Goal: Information Seeking & Learning: Check status

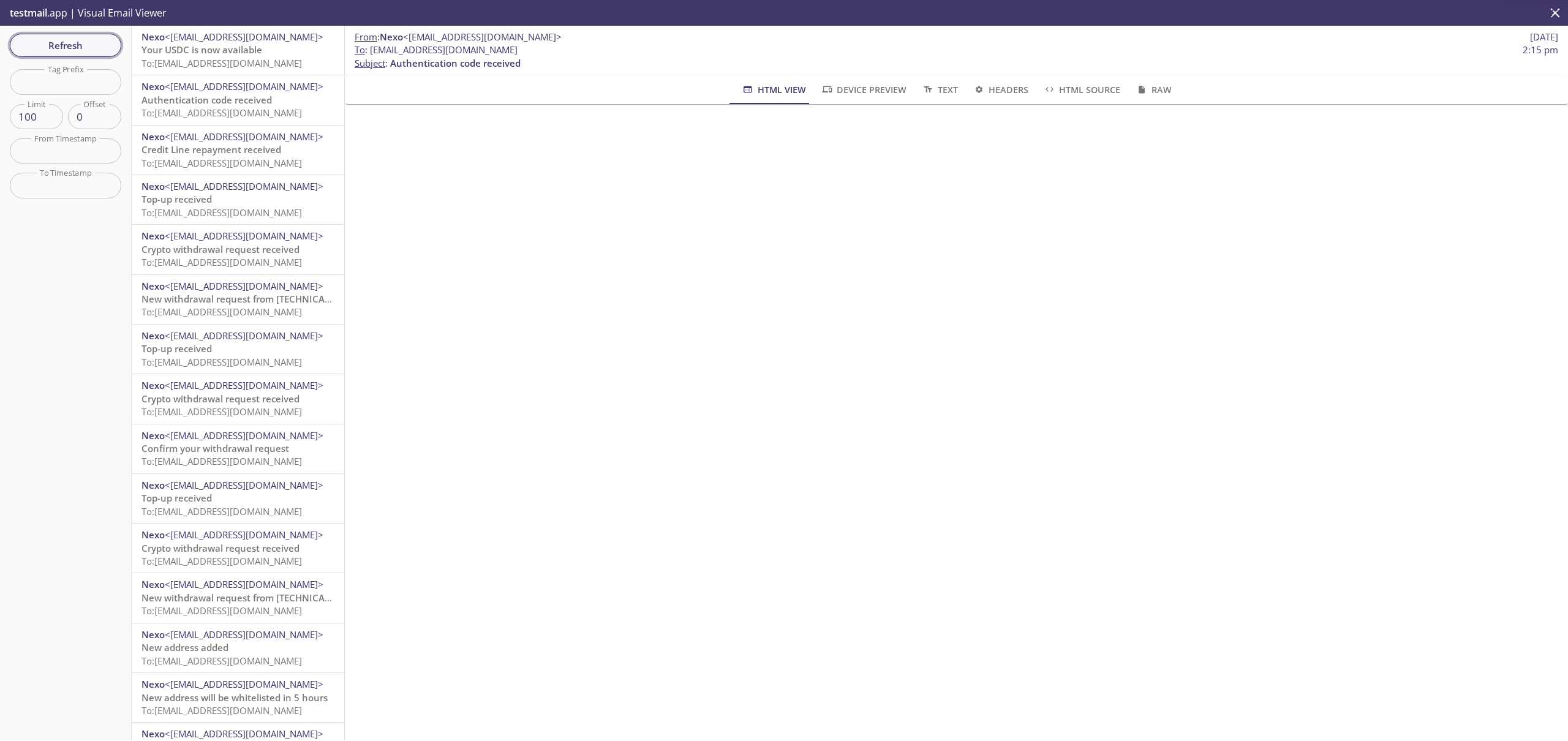
click at [88, 46] on span "Refresh" at bounding box center [65, 46] width 92 height 16
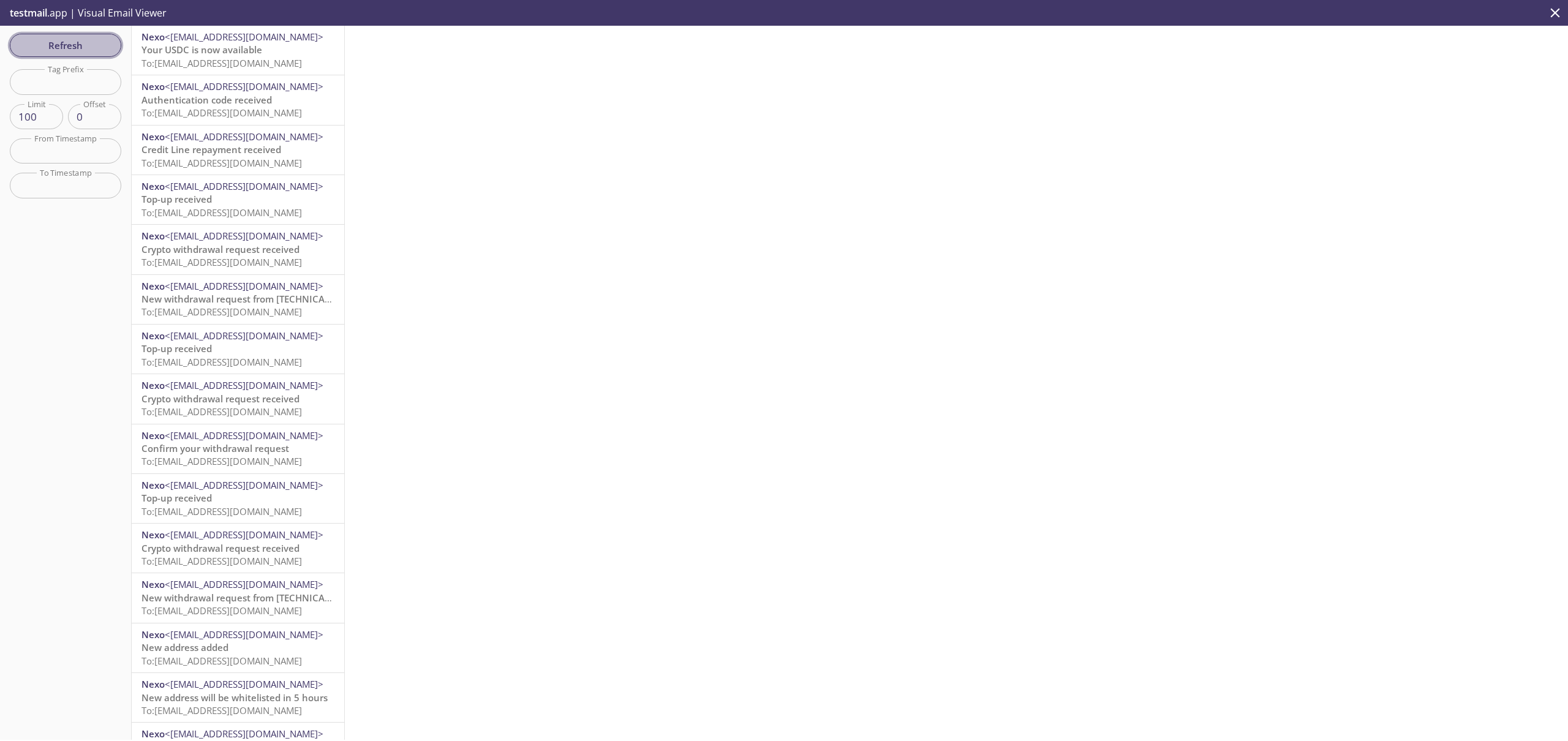
click at [90, 41] on span "Refresh" at bounding box center [65, 46] width 92 height 16
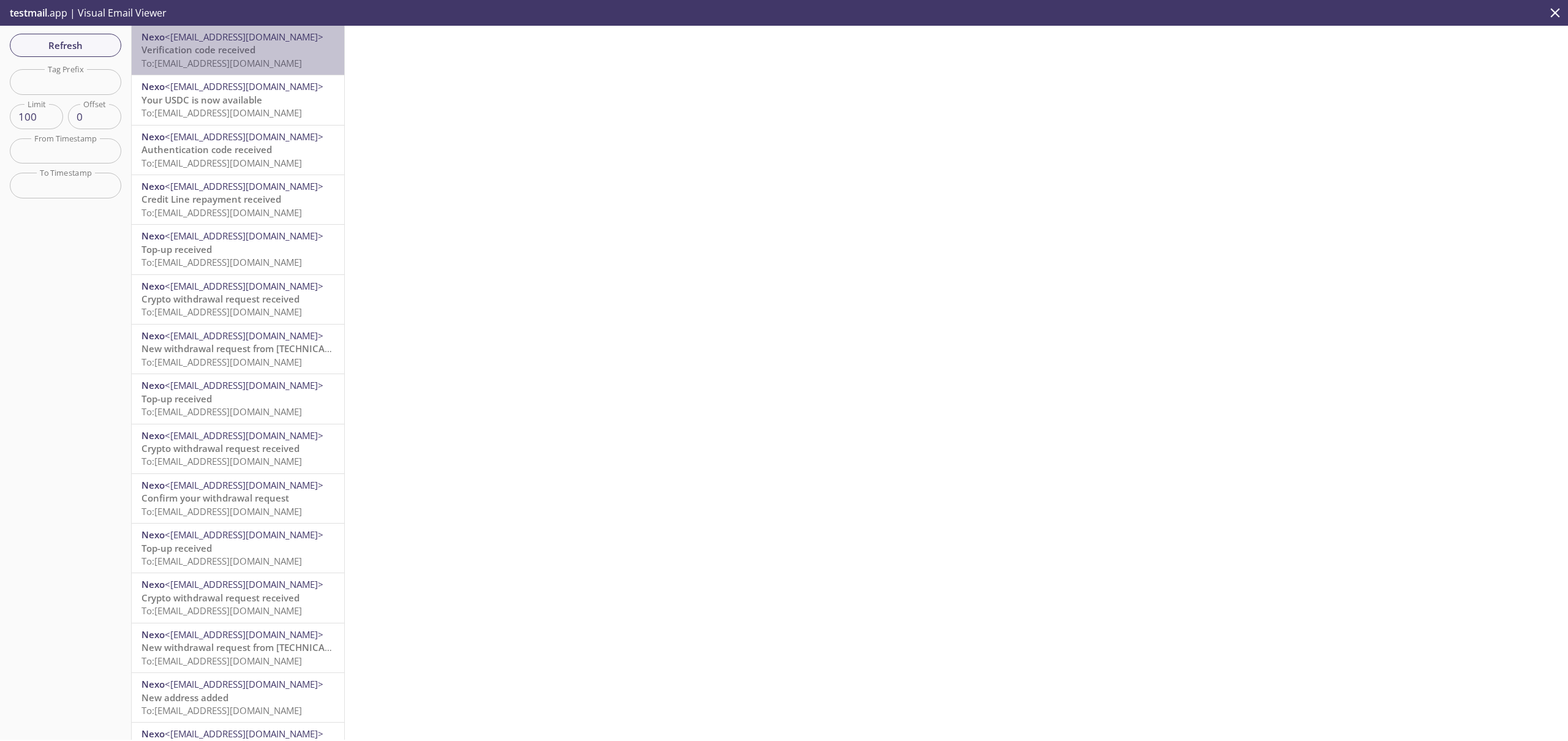
click at [244, 54] on span "Verification code received" at bounding box center [198, 49] width 114 height 12
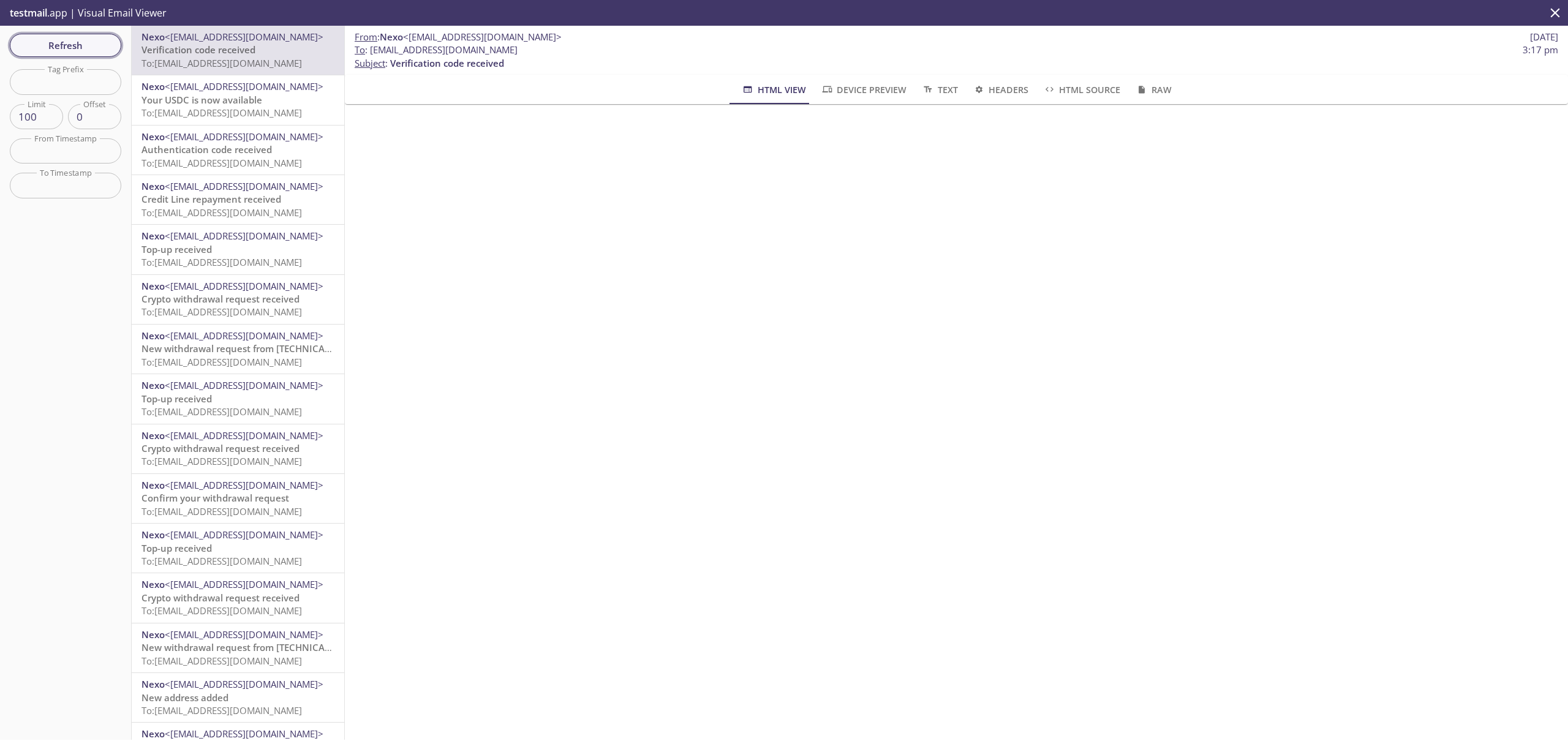
click at [80, 46] on span "Refresh" at bounding box center [65, 46] width 92 height 16
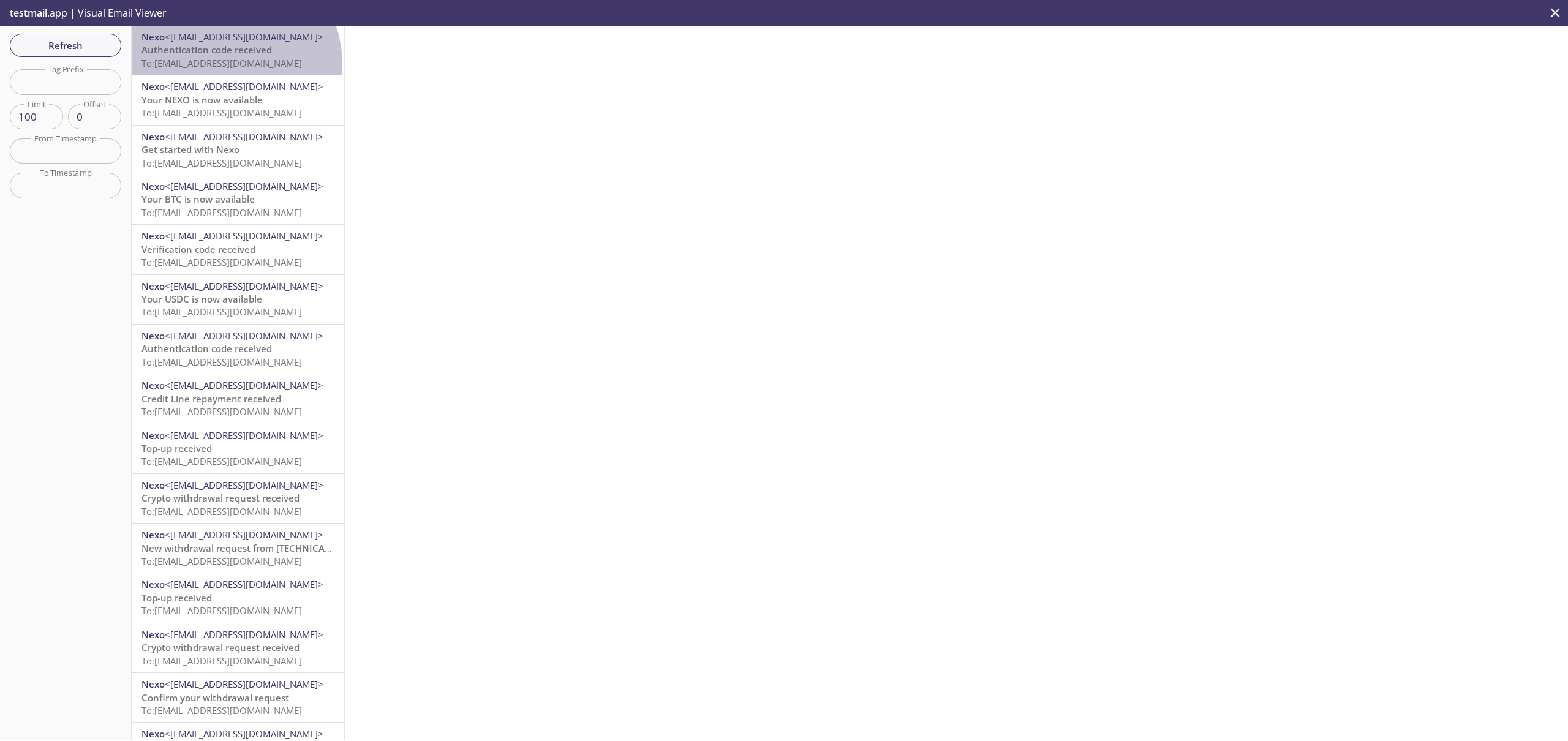
click at [219, 65] on span "To: [EMAIL_ADDRESS][DOMAIN_NAME]" at bounding box center [222, 63] width 161 height 12
